Goal: Task Accomplishment & Management: Manage account settings

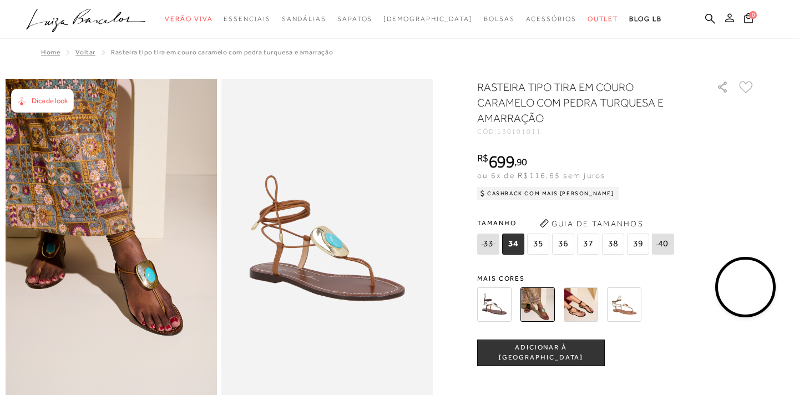
click at [724, 21] on button at bounding box center [730, 19] width 16 height 14
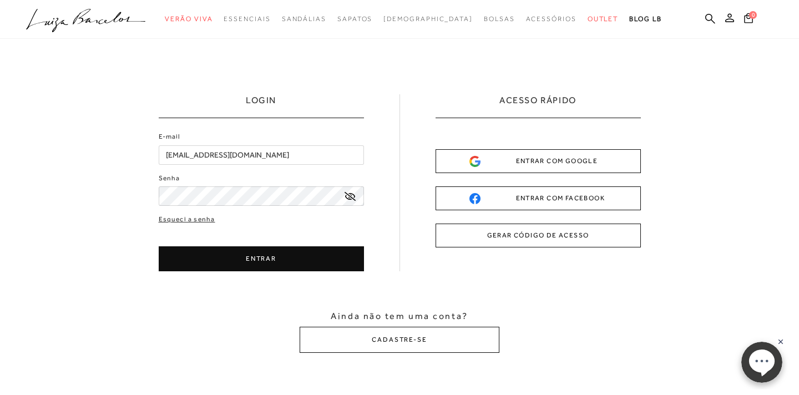
click at [300, 256] on button "ENTRAR" at bounding box center [261, 258] width 205 height 25
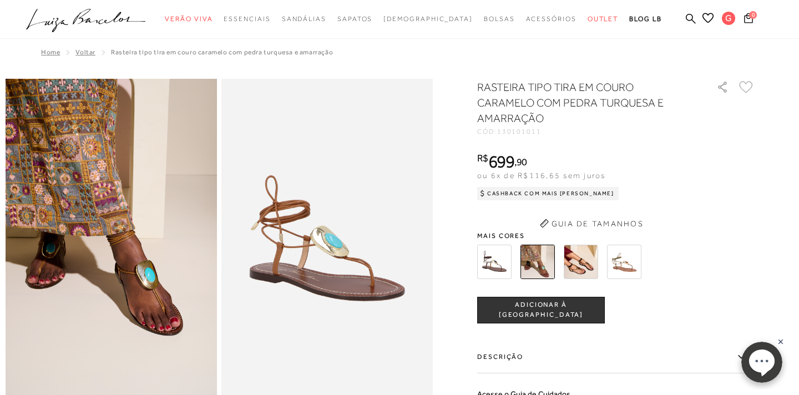
click at [296, 260] on img at bounding box center [326, 237] width 211 height 317
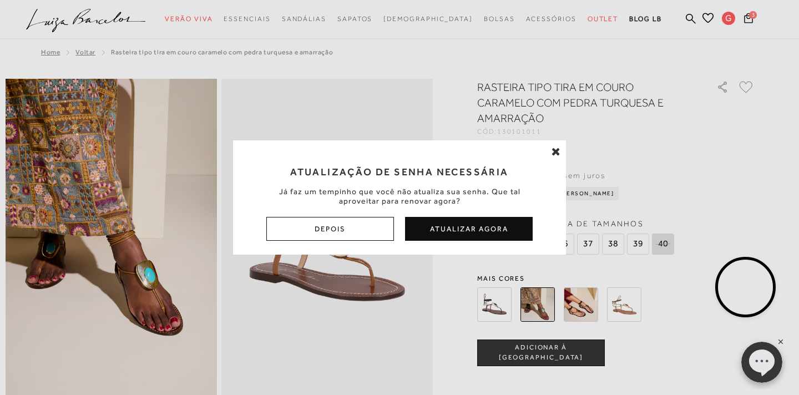
click at [557, 148] on icon at bounding box center [556, 151] width 9 height 11
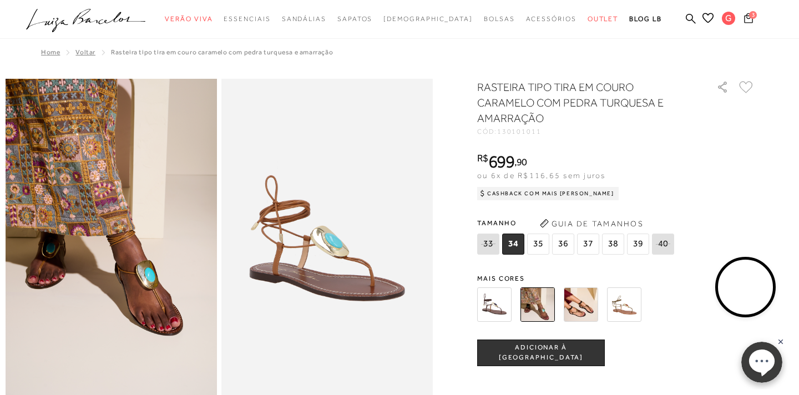
click at [749, 19] on icon at bounding box center [748, 18] width 9 height 11
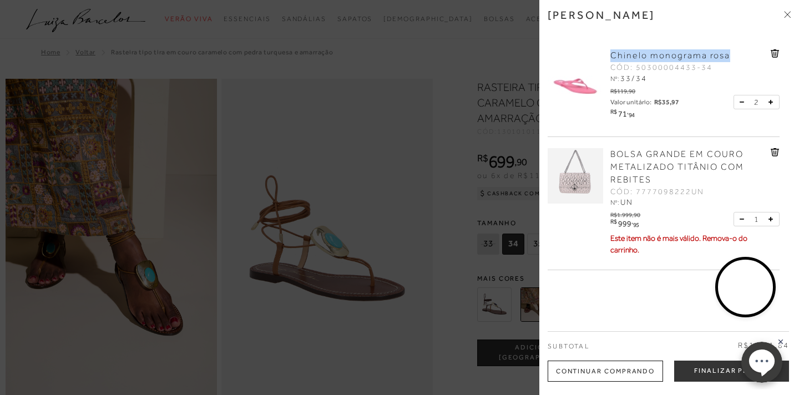
click at [740, 102] on icon at bounding box center [742, 102] width 4 height 1
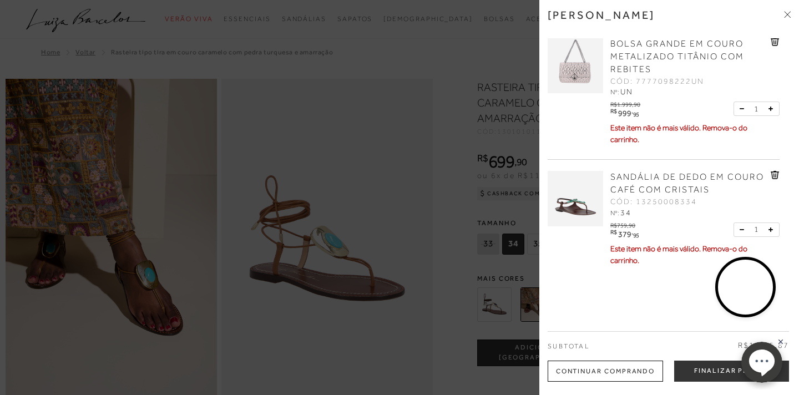
scroll to position [104, 0]
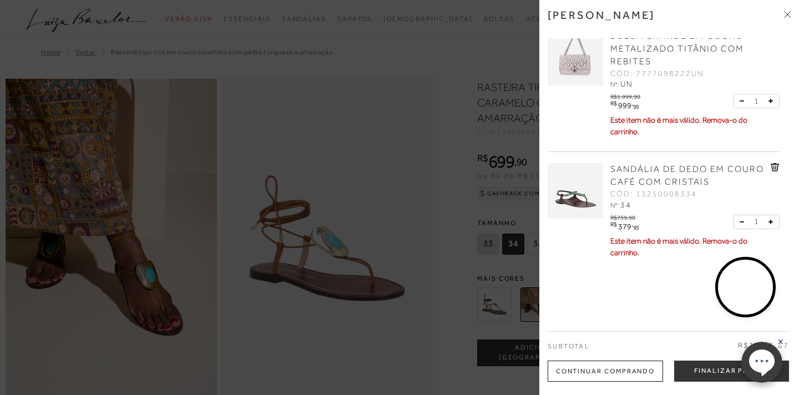
click at [776, 169] on icon at bounding box center [775, 167] width 8 height 8
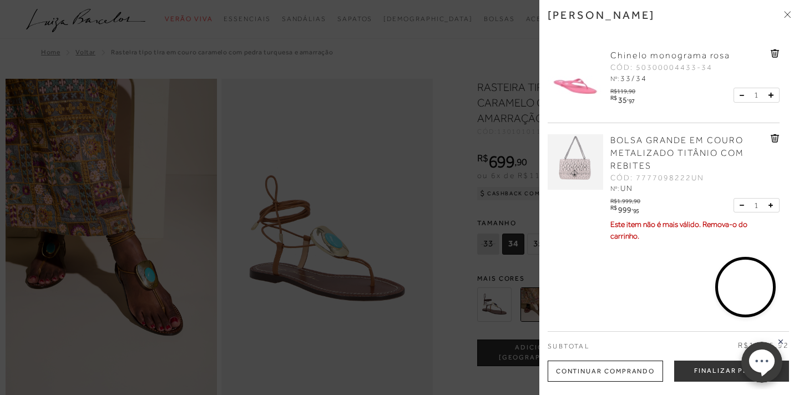
click at [785, 11] on icon at bounding box center [787, 14] width 7 height 7
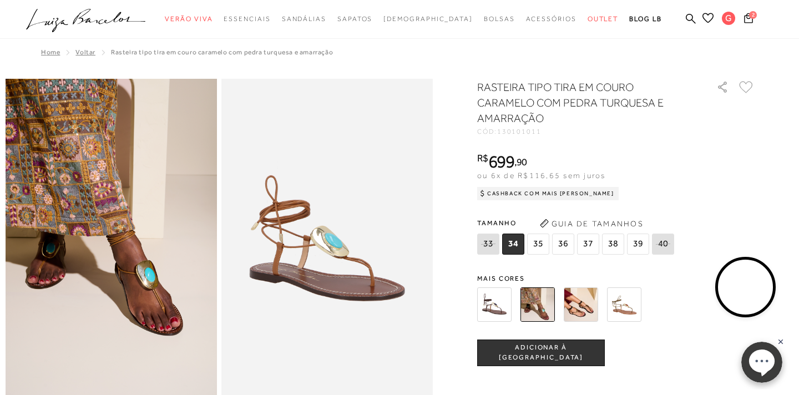
click at [709, 20] on icon at bounding box center [708, 18] width 11 height 11
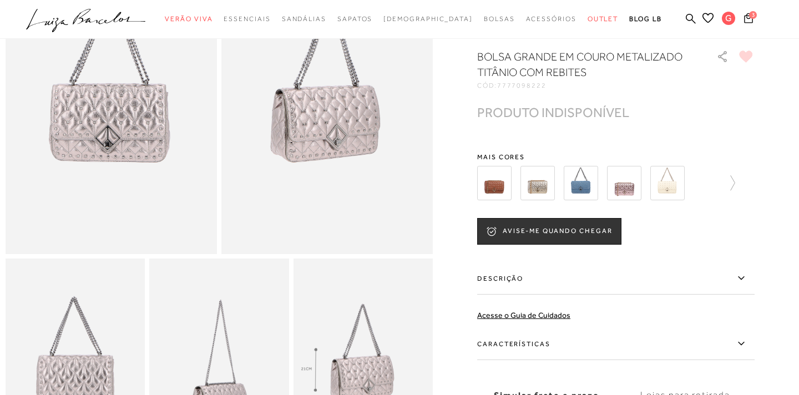
scroll to position [149, 0]
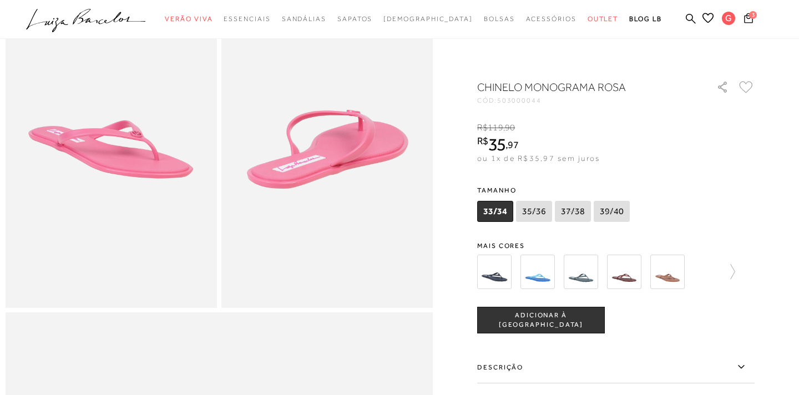
scroll to position [90, 0]
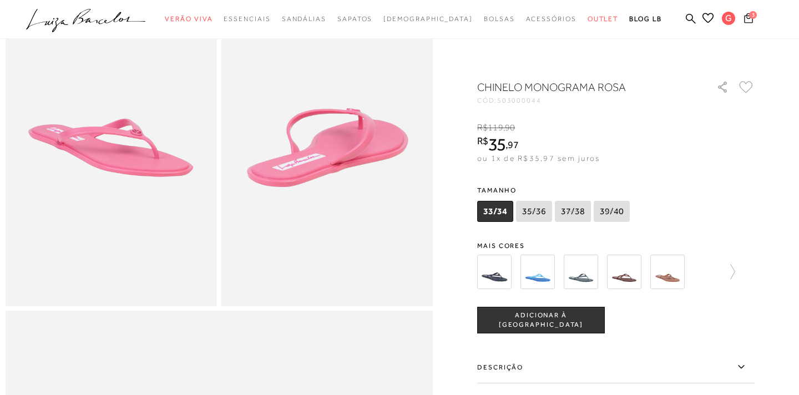
click at [751, 21] on icon at bounding box center [748, 18] width 9 height 11
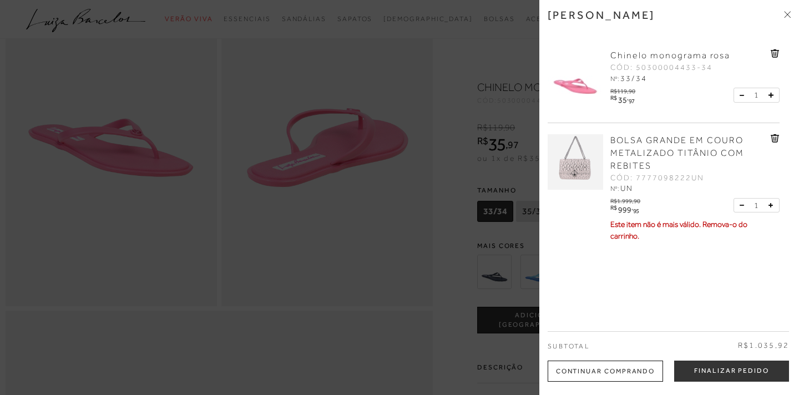
click at [772, 59] on link at bounding box center [775, 55] width 9 height 12
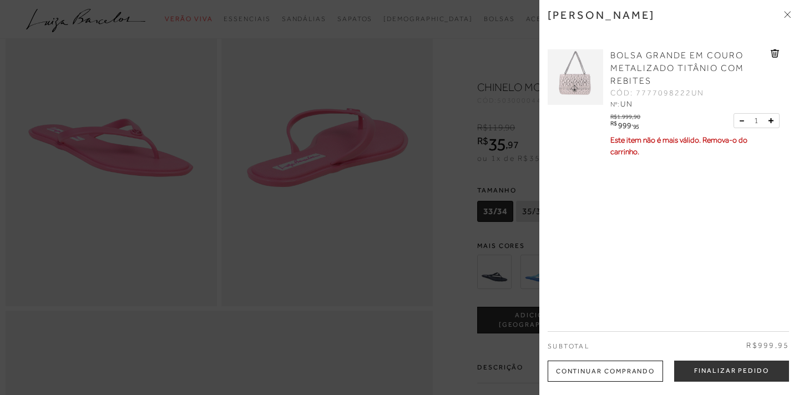
click at [771, 58] on link at bounding box center [775, 55] width 9 height 12
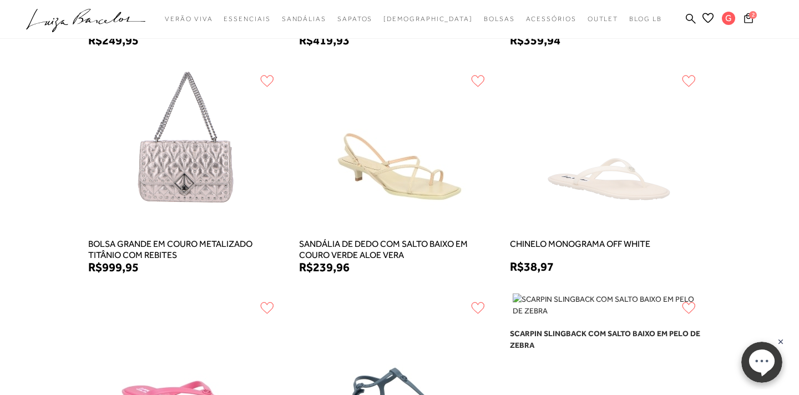
scroll to position [625, 0]
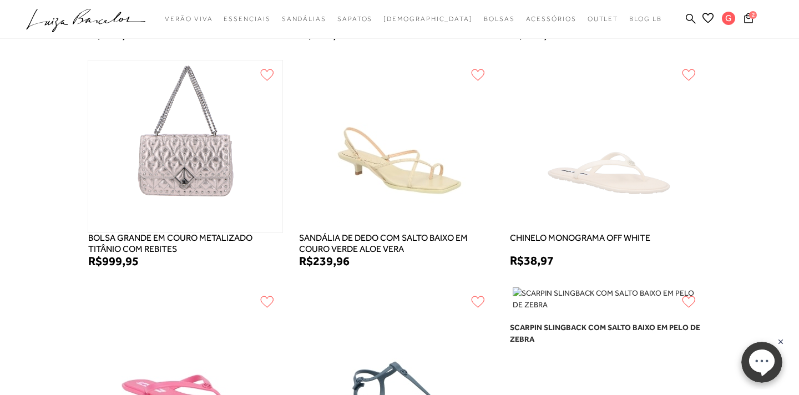
click at [208, 165] on img at bounding box center [185, 146] width 169 height 172
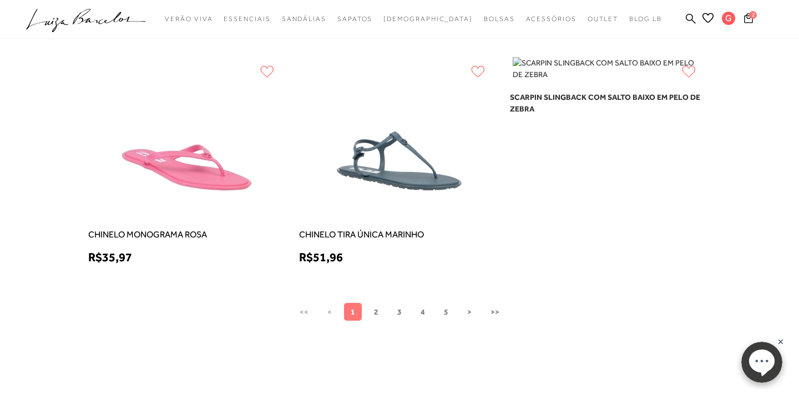
scroll to position [859, 0]
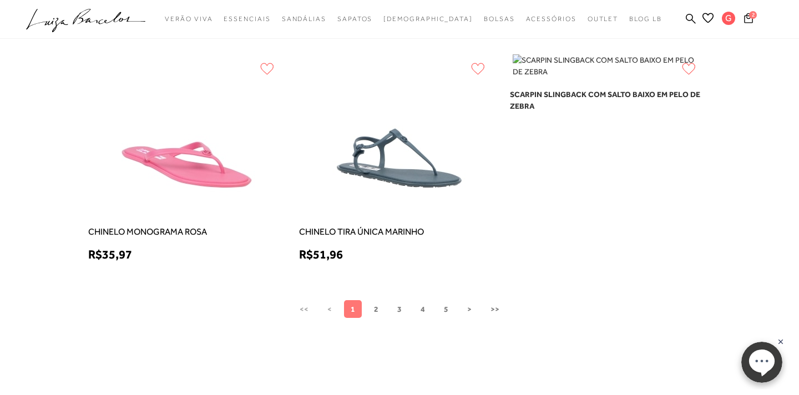
click at [373, 307] on button "2" at bounding box center [376, 309] width 18 height 18
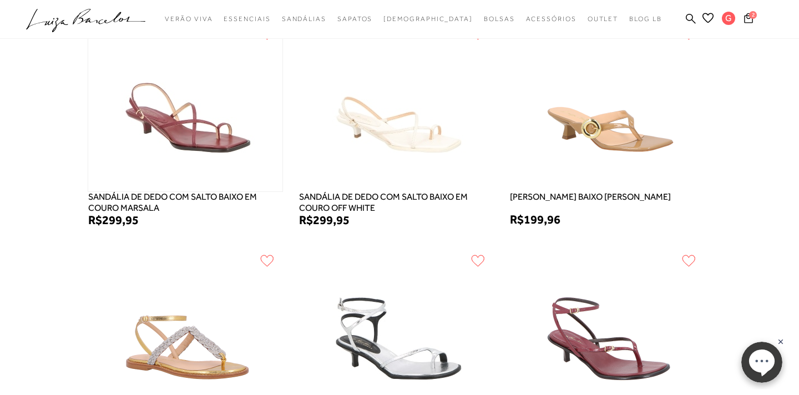
scroll to position [391, 0]
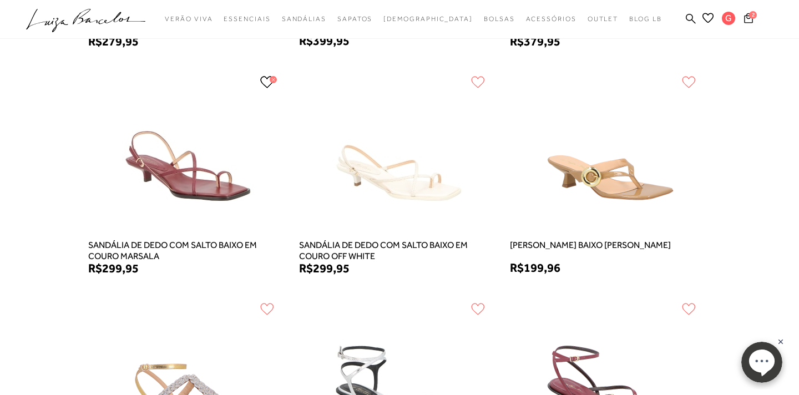
click at [267, 80] on icon at bounding box center [267, 82] width 14 height 12
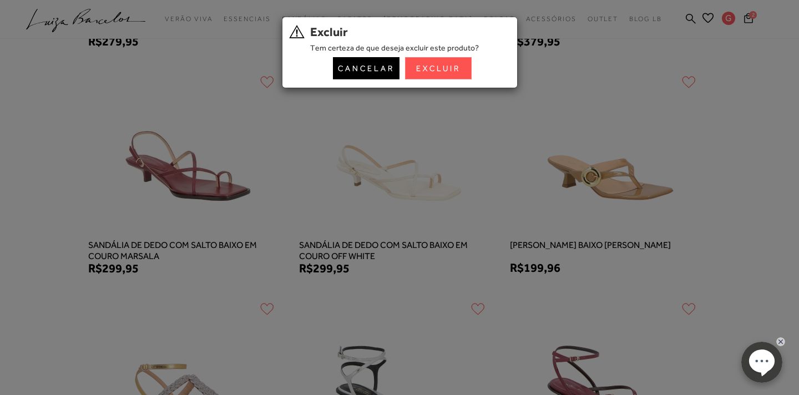
click at [423, 69] on button "Excluir" at bounding box center [438, 68] width 67 height 22
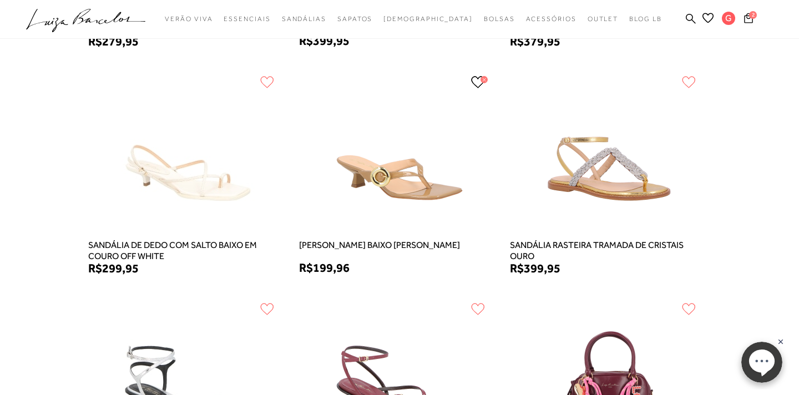
click at [481, 77] on icon at bounding box center [484, 79] width 7 height 7
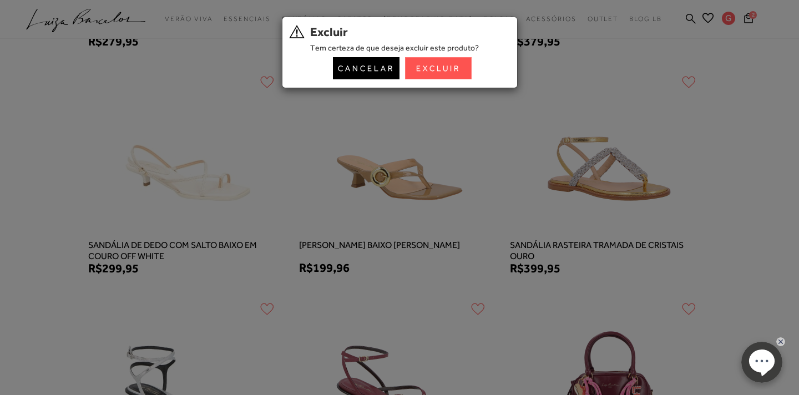
click at [452, 58] on button "Excluir" at bounding box center [438, 68] width 67 height 22
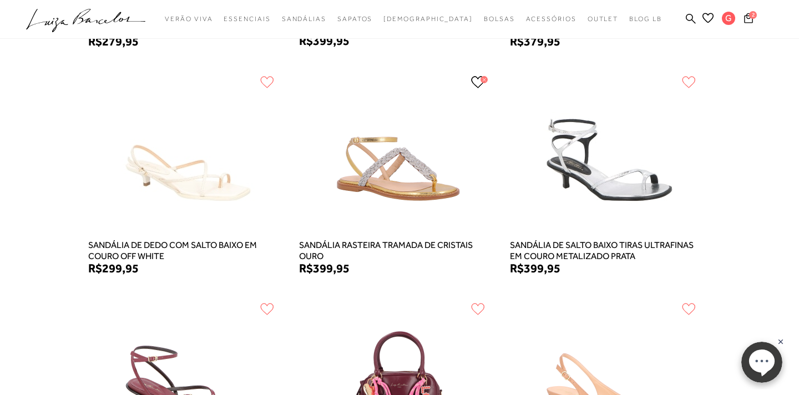
click at [472, 78] on icon at bounding box center [478, 82] width 13 height 11
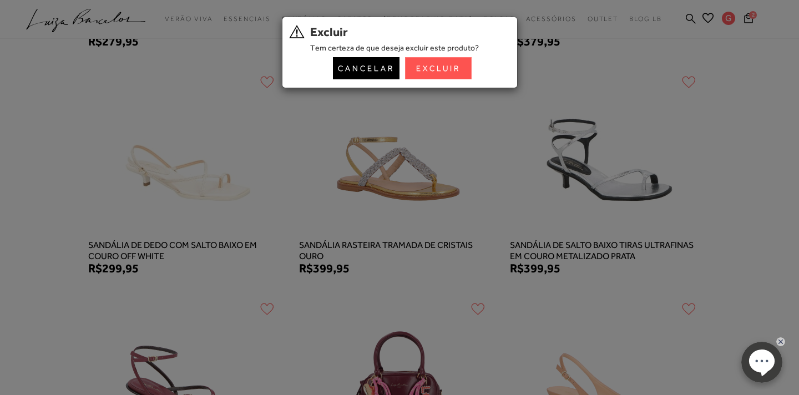
click at [471, 78] on button "Excluir" at bounding box center [438, 68] width 67 height 22
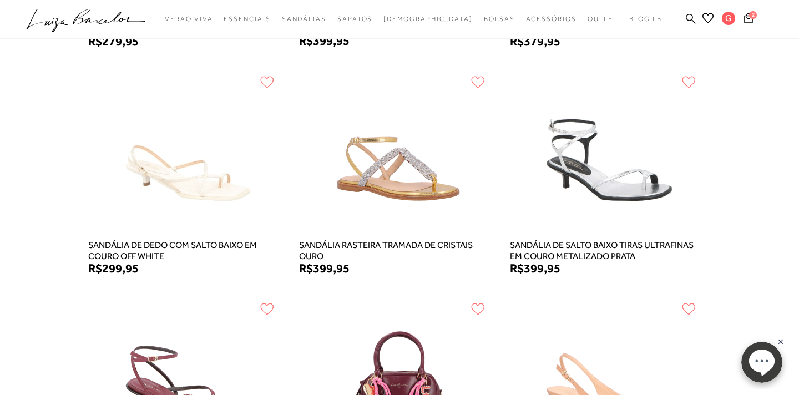
click at [471, 78] on div "Wishlist SANDÁLIA DE SALTO BAIXO EM COURO ROSA CEREJEIRA COM TELA R$279,95 Vend…" at bounding box center [399, 282] width 799 height 971
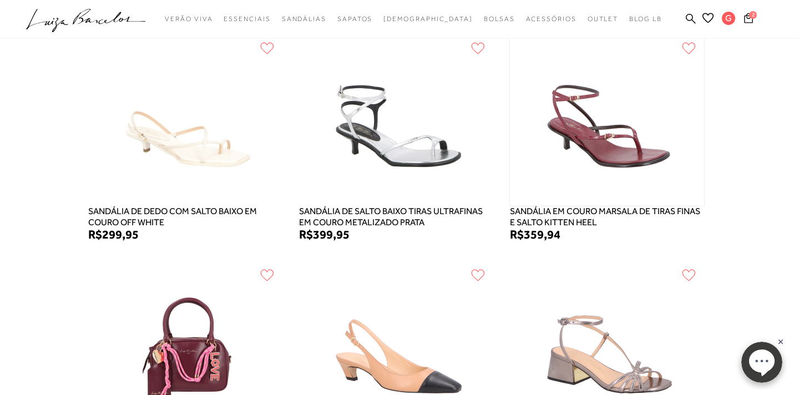
scroll to position [421, 0]
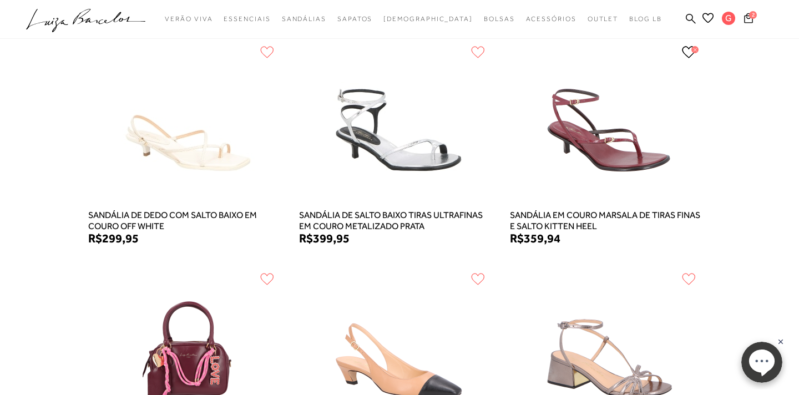
click at [691, 49] on icon at bounding box center [689, 52] width 14 height 12
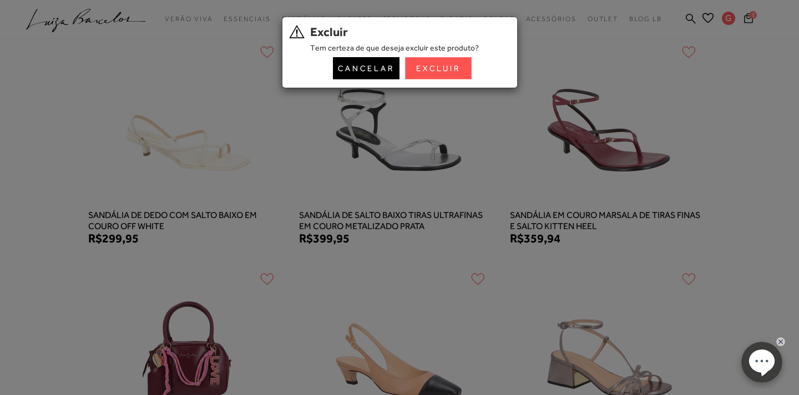
click at [445, 60] on button "Excluir" at bounding box center [438, 68] width 67 height 22
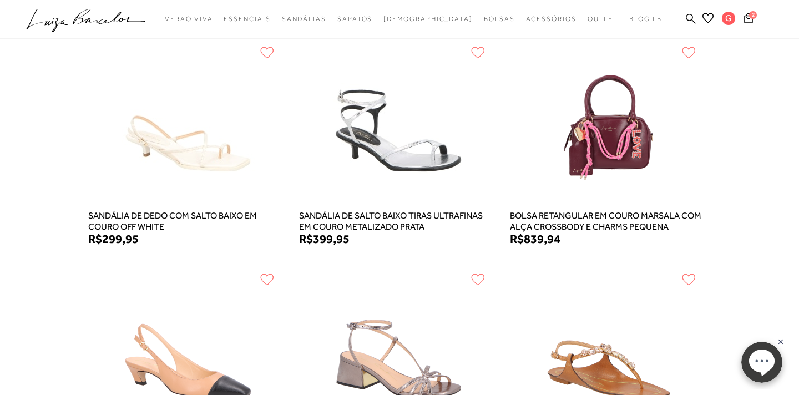
scroll to position [395, 0]
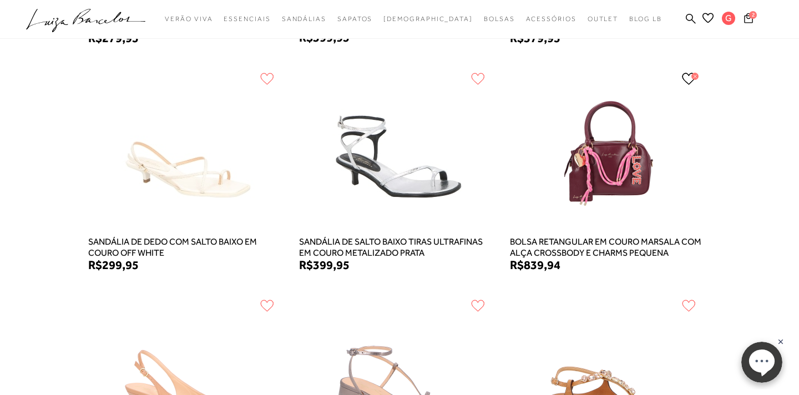
click at [692, 78] on icon at bounding box center [694, 76] width 7 height 7
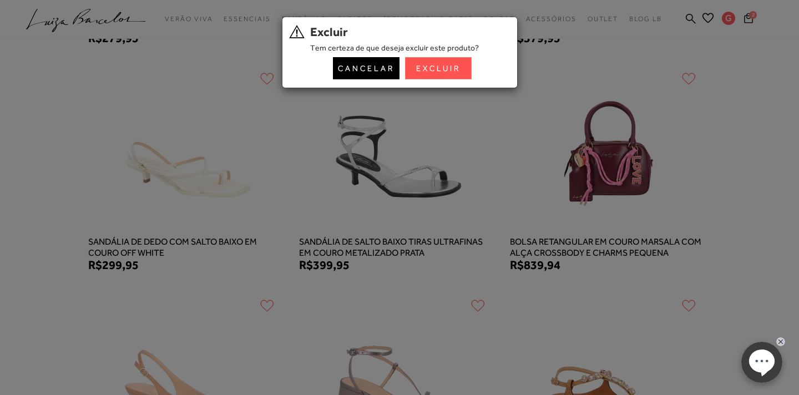
click at [445, 62] on button "Excluir" at bounding box center [438, 68] width 67 height 22
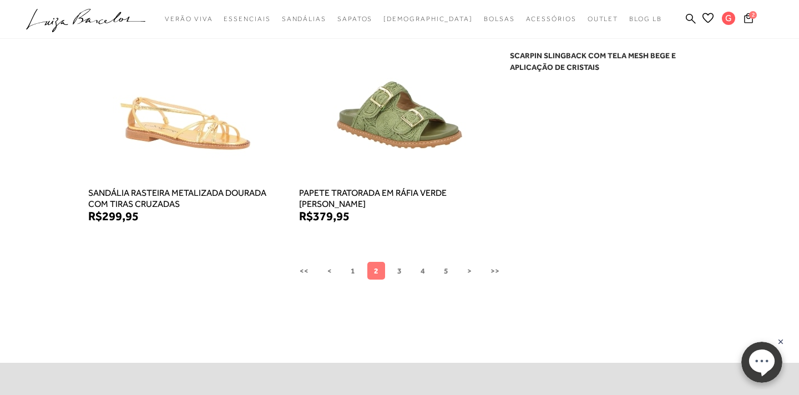
scroll to position [907, 0]
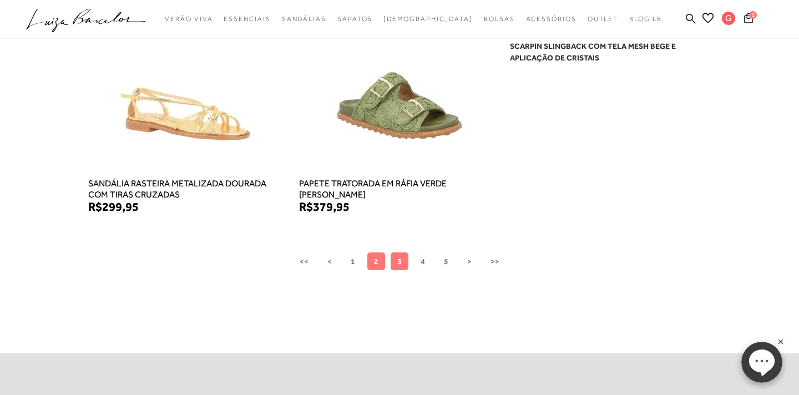
click at [395, 262] on button "3" at bounding box center [400, 262] width 18 height 18
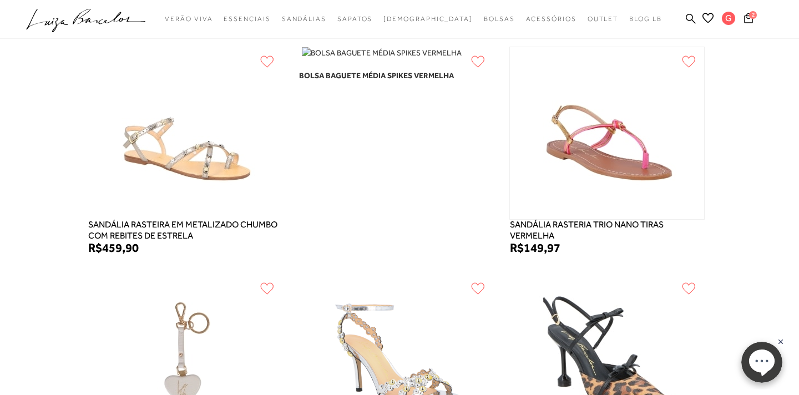
scroll to position [619, 0]
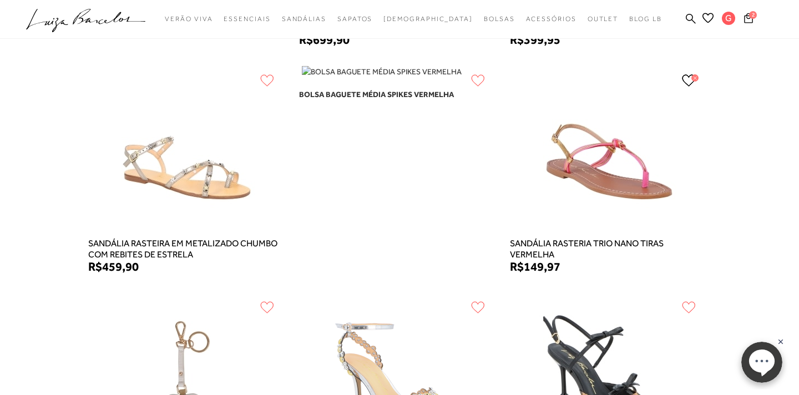
click at [690, 77] on icon at bounding box center [689, 80] width 14 height 12
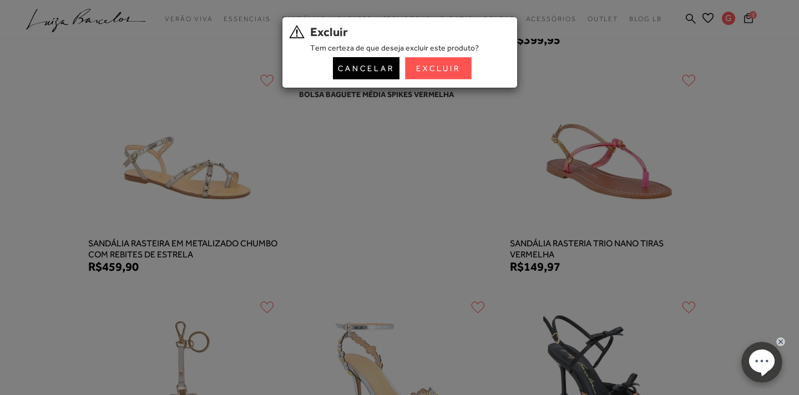
click at [446, 64] on button "Excluir" at bounding box center [438, 68] width 67 height 22
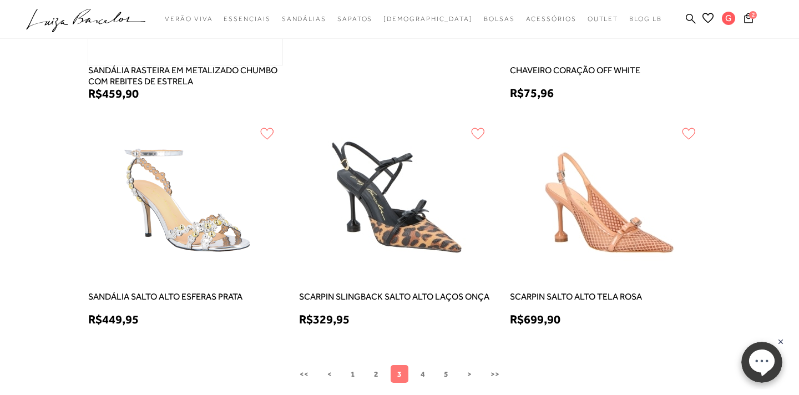
scroll to position [803, 0]
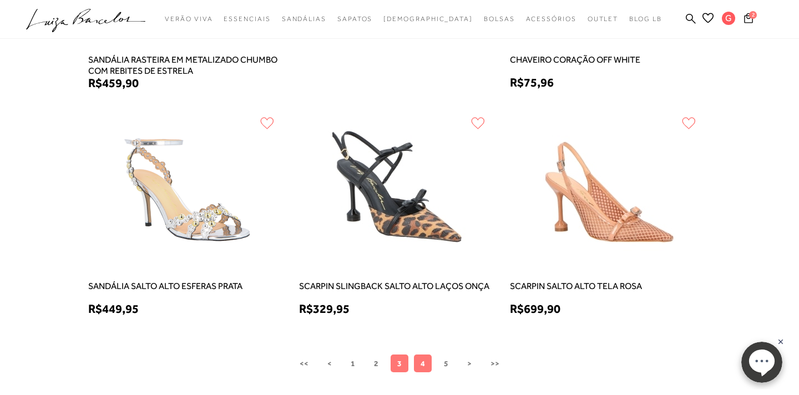
click at [423, 365] on span "4" at bounding box center [423, 363] width 4 height 9
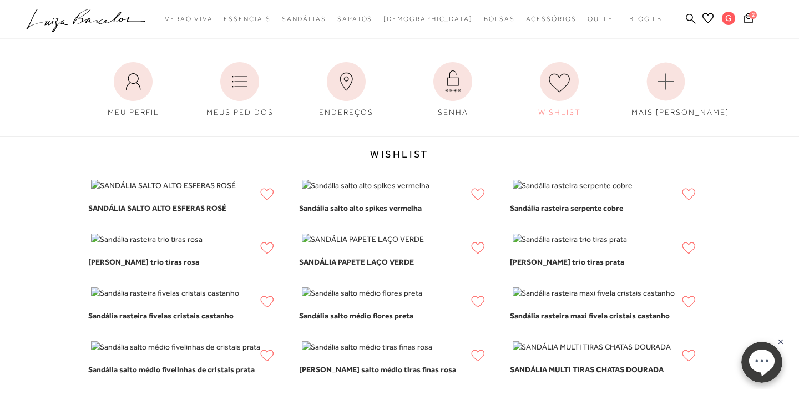
scroll to position [0, 0]
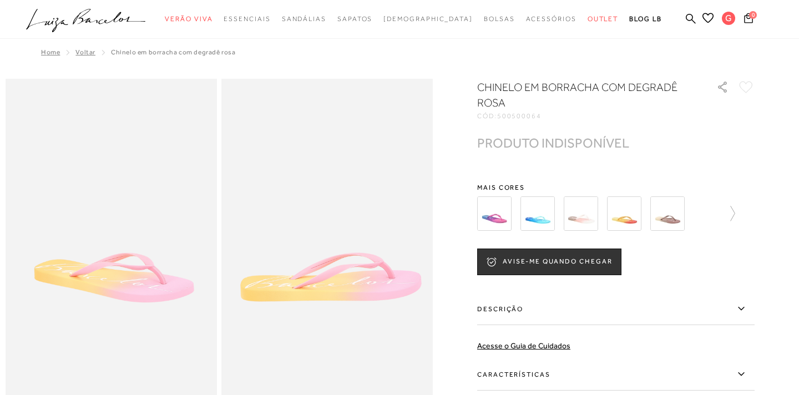
click at [530, 219] on img at bounding box center [538, 213] width 34 height 34
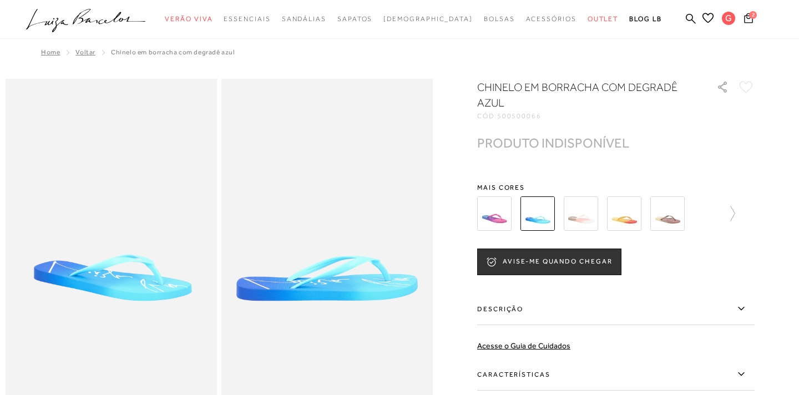
click at [501, 215] on img at bounding box center [494, 213] width 34 height 34
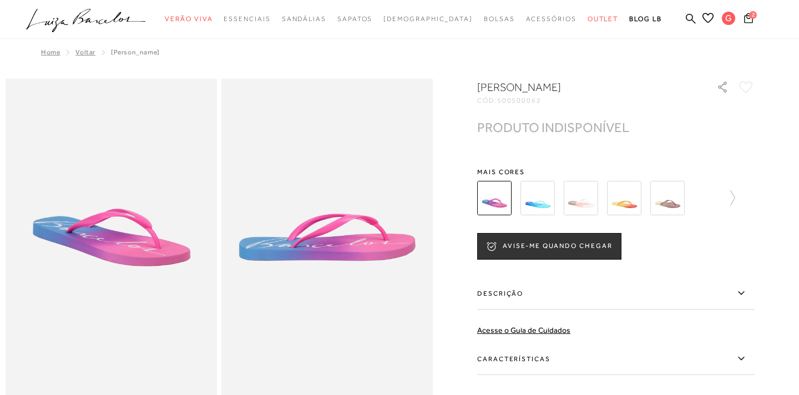
click at [573, 207] on img at bounding box center [581, 198] width 34 height 34
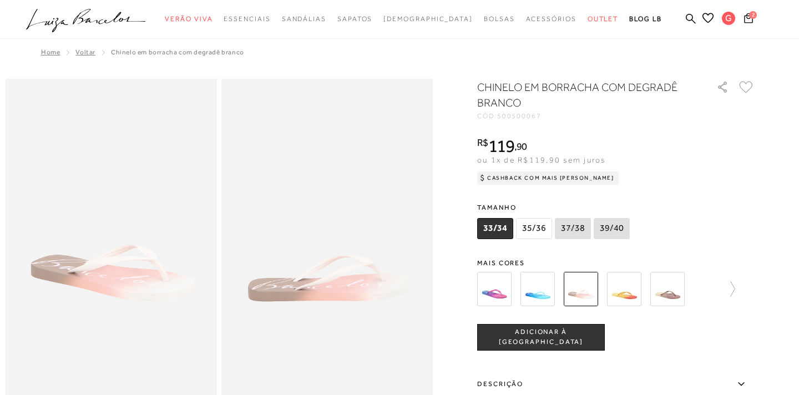
click at [616, 291] on img at bounding box center [624, 289] width 34 height 34
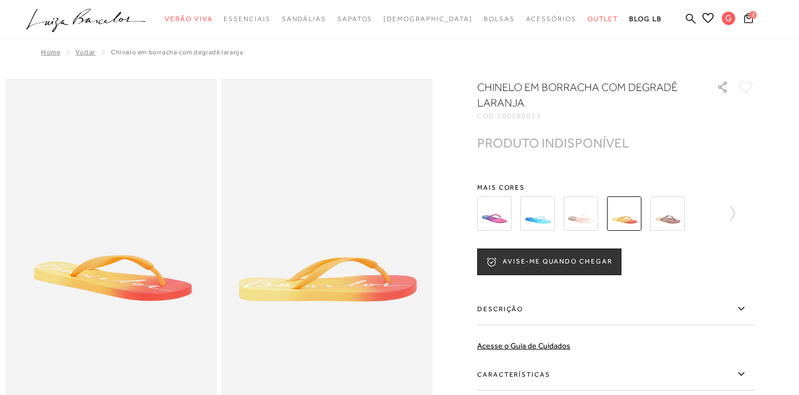
click at [669, 219] on img at bounding box center [667, 213] width 34 height 34
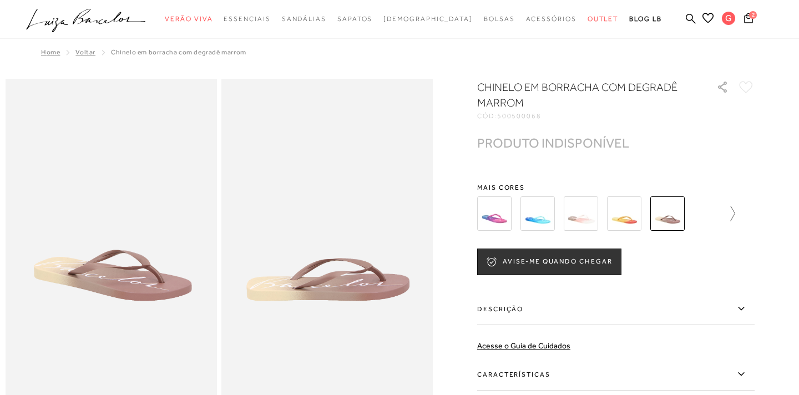
click at [721, 215] on icon at bounding box center [728, 214] width 16 height 16
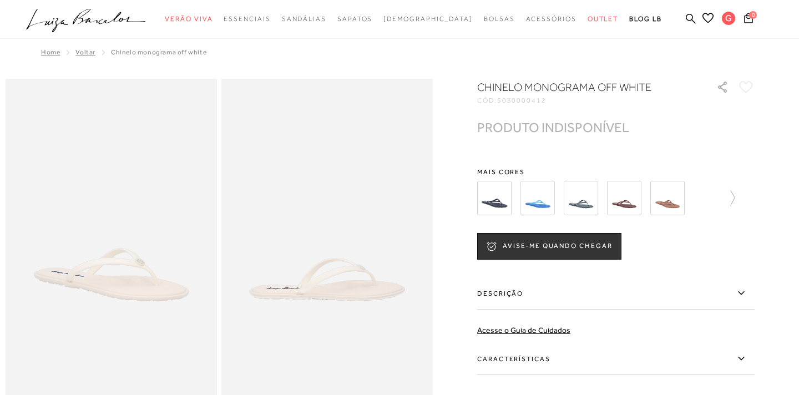
click at [663, 208] on img at bounding box center [667, 198] width 34 height 34
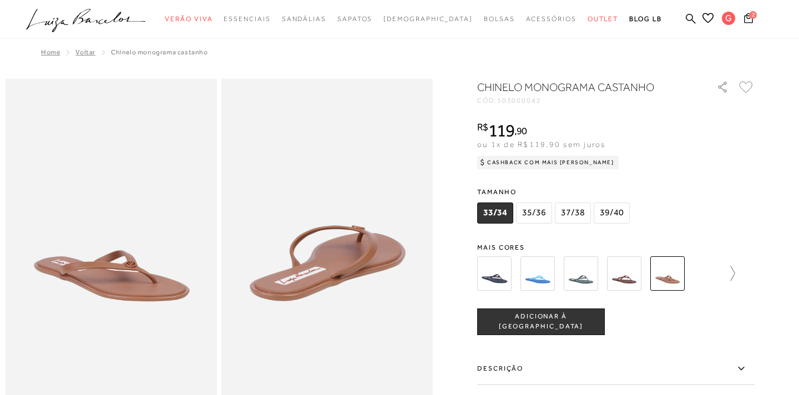
click at [730, 280] on icon at bounding box center [728, 274] width 16 height 16
click at [516, 274] on img at bounding box center [514, 273] width 34 height 34
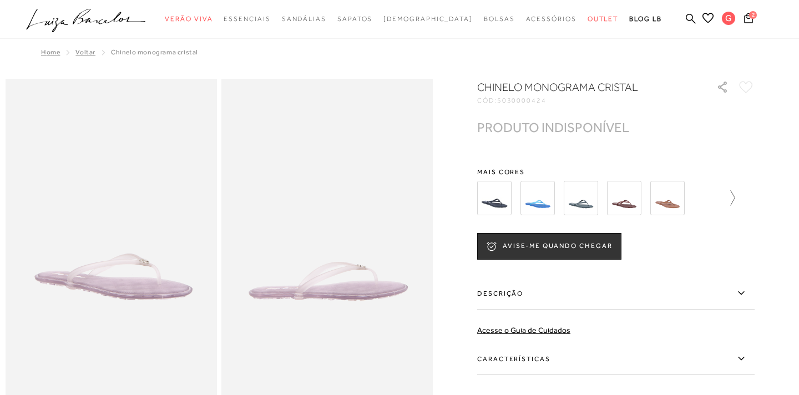
click at [735, 197] on icon at bounding box center [728, 198] width 16 height 16
click at [639, 201] on img at bounding box center [644, 198] width 34 height 34
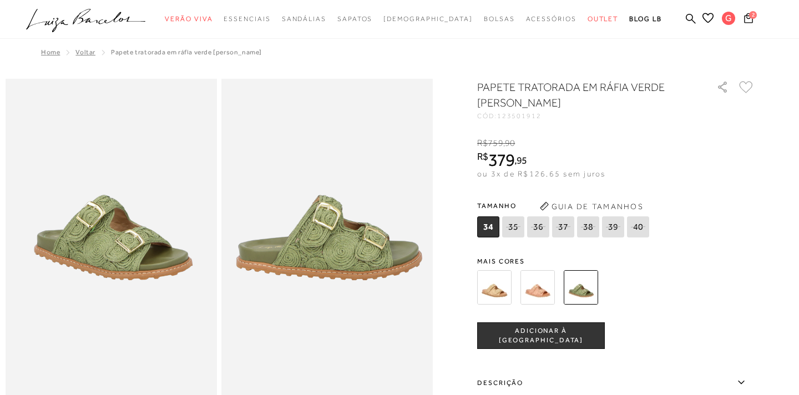
click at [501, 285] on img at bounding box center [494, 287] width 34 height 34
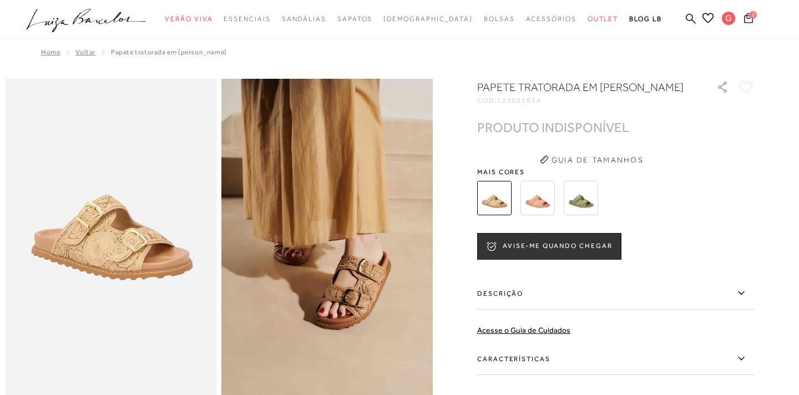
click at [541, 204] on img at bounding box center [538, 198] width 34 height 34
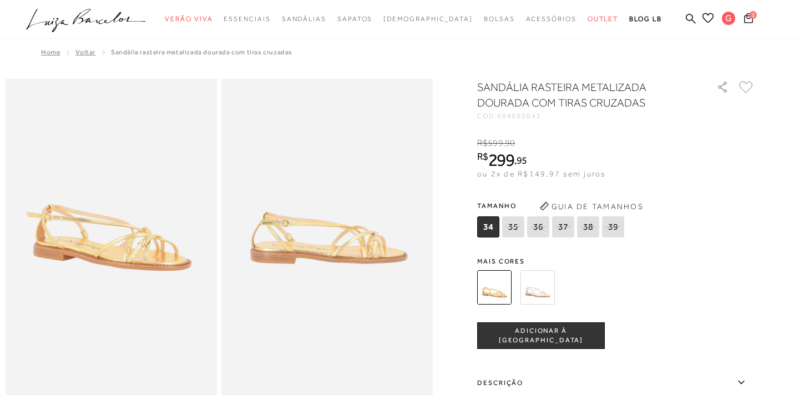
click at [713, 1] on div "categoryHeader .a{fill-rule:evenodd;} Verão Viva Em alta" at bounding box center [399, 0] width 799 height 1
click at [750, 19] on icon at bounding box center [748, 18] width 9 height 11
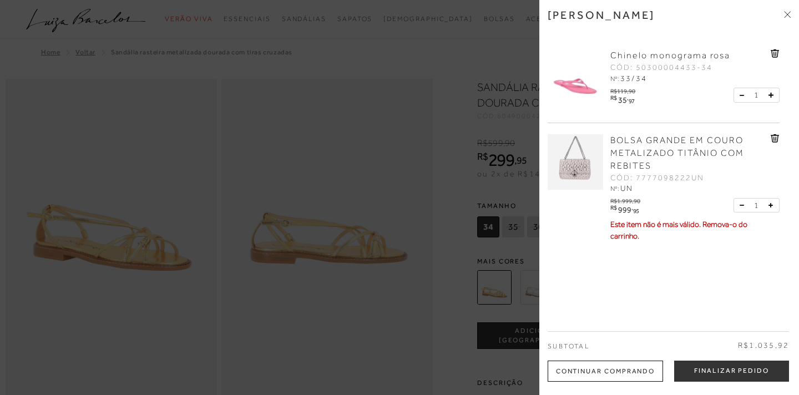
click at [787, 17] on icon at bounding box center [787, 14] width 7 height 7
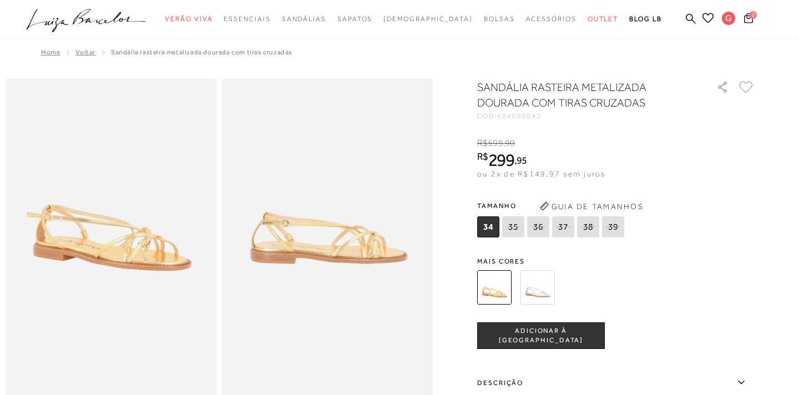
click at [710, 21] on icon at bounding box center [708, 18] width 11 height 10
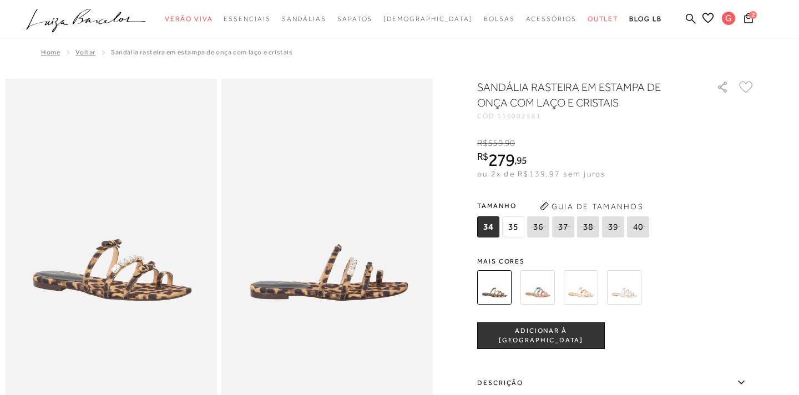
click at [686, 235] on div "Tamanho 34 35 36" at bounding box center [615, 219] width 277 height 43
click at [746, 88] on icon at bounding box center [746, 87] width 14 height 12
click at [746, 88] on icon at bounding box center [746, 87] width 13 height 11
click at [745, 87] on icon at bounding box center [746, 87] width 13 height 11
